Goal: Check status: Check status

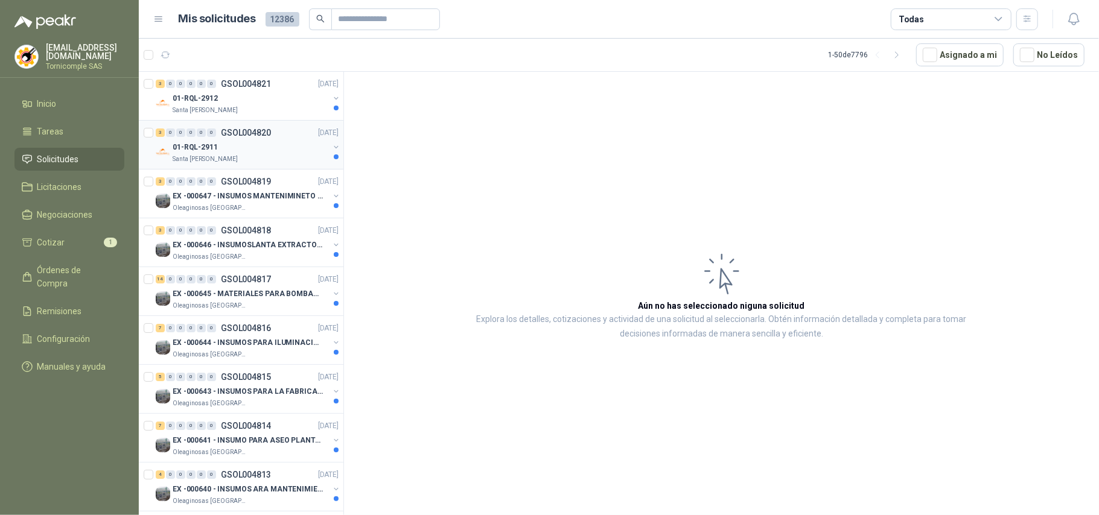
click at [281, 141] on div "01-RQL-2911" at bounding box center [251, 147] width 156 height 14
click at [282, 186] on div "3 0 0 0 0 0 GSOL004819 [DATE]" at bounding box center [248, 181] width 185 height 14
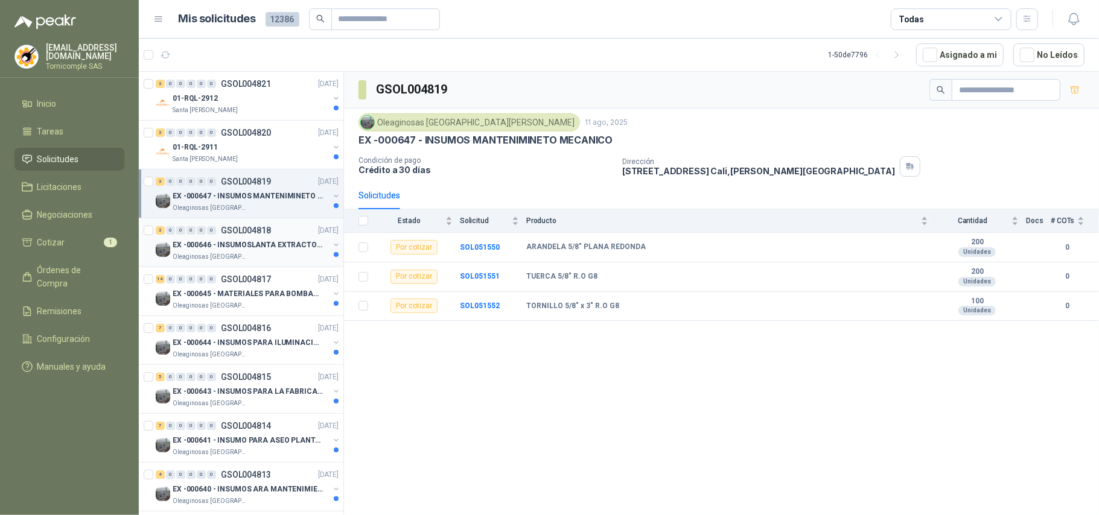
click at [223, 257] on p "Oleaginosas [GEOGRAPHIC_DATA][PERSON_NAME]" at bounding box center [211, 257] width 76 height 10
click at [257, 140] on div "3 0 0 0 0 0 GSOL004820 [DATE]" at bounding box center [248, 133] width 185 height 14
click at [266, 95] on div "01-RQL-2912" at bounding box center [251, 98] width 156 height 14
